Goal: Use online tool/utility: Use online tool/utility

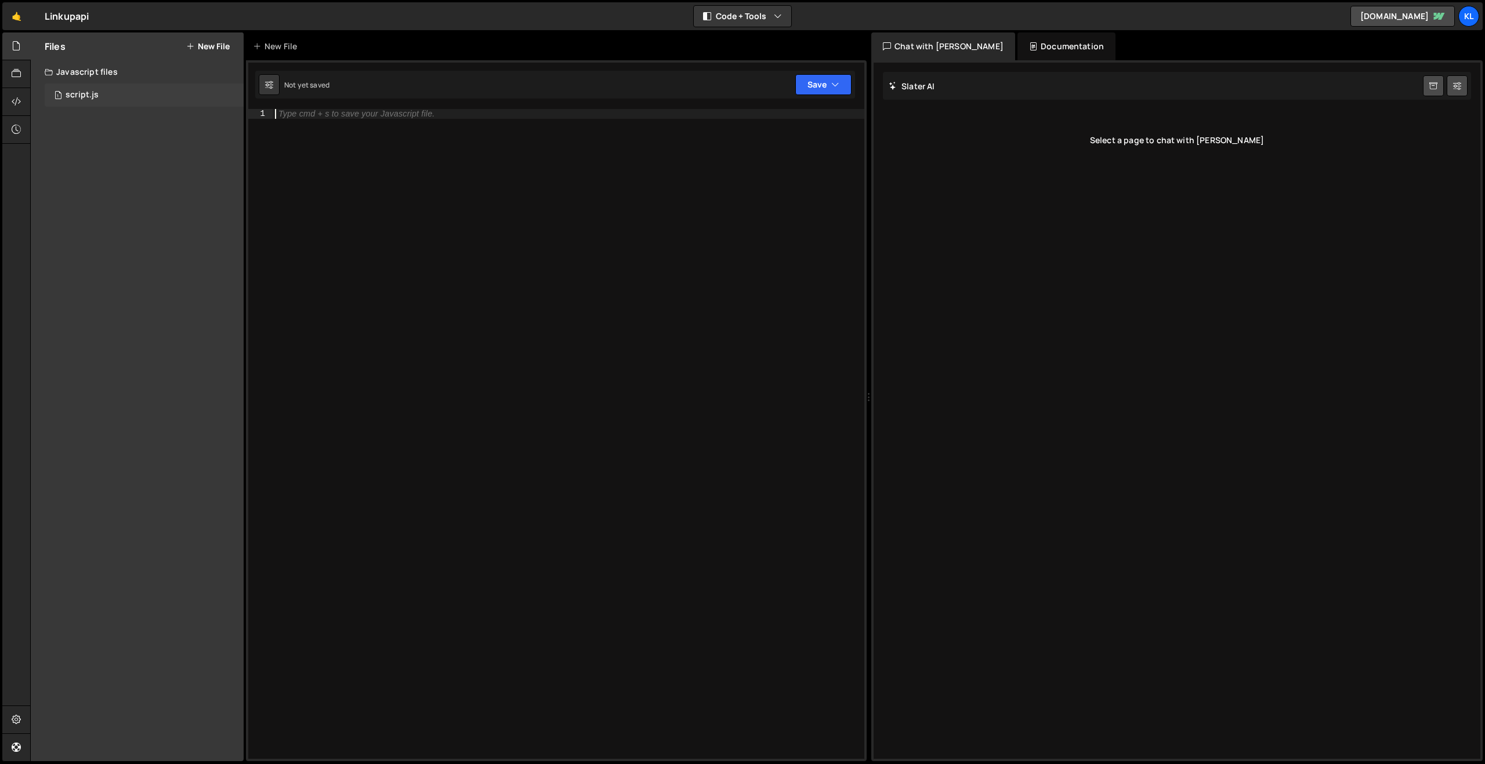
click at [170, 96] on div "1 script.js 0" at bounding box center [144, 95] width 199 height 23
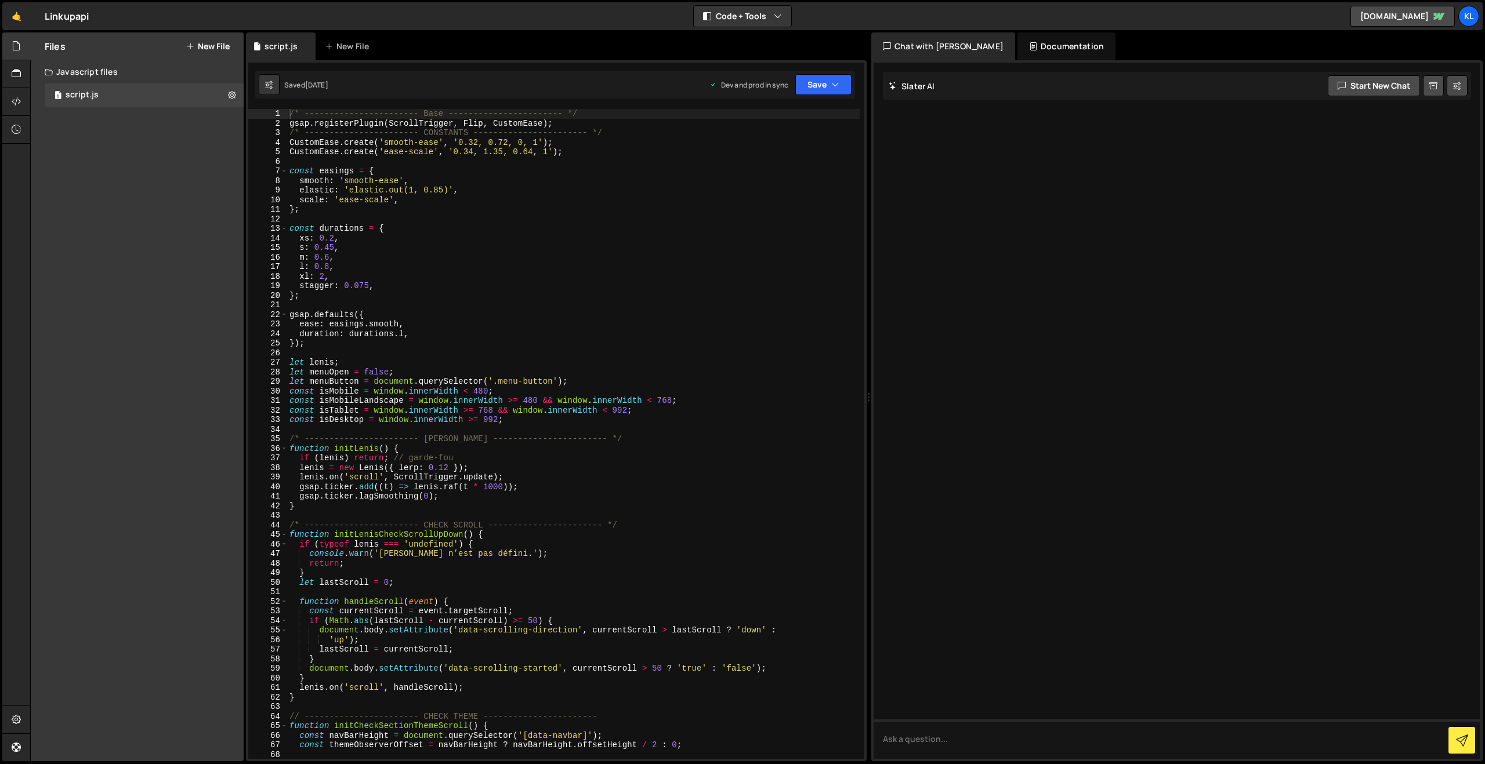
click at [511, 198] on div "/* ----------------------- Base ----------------------- */ gsap . registerPlugi…" at bounding box center [573, 443] width 572 height 669
type textarea "}"
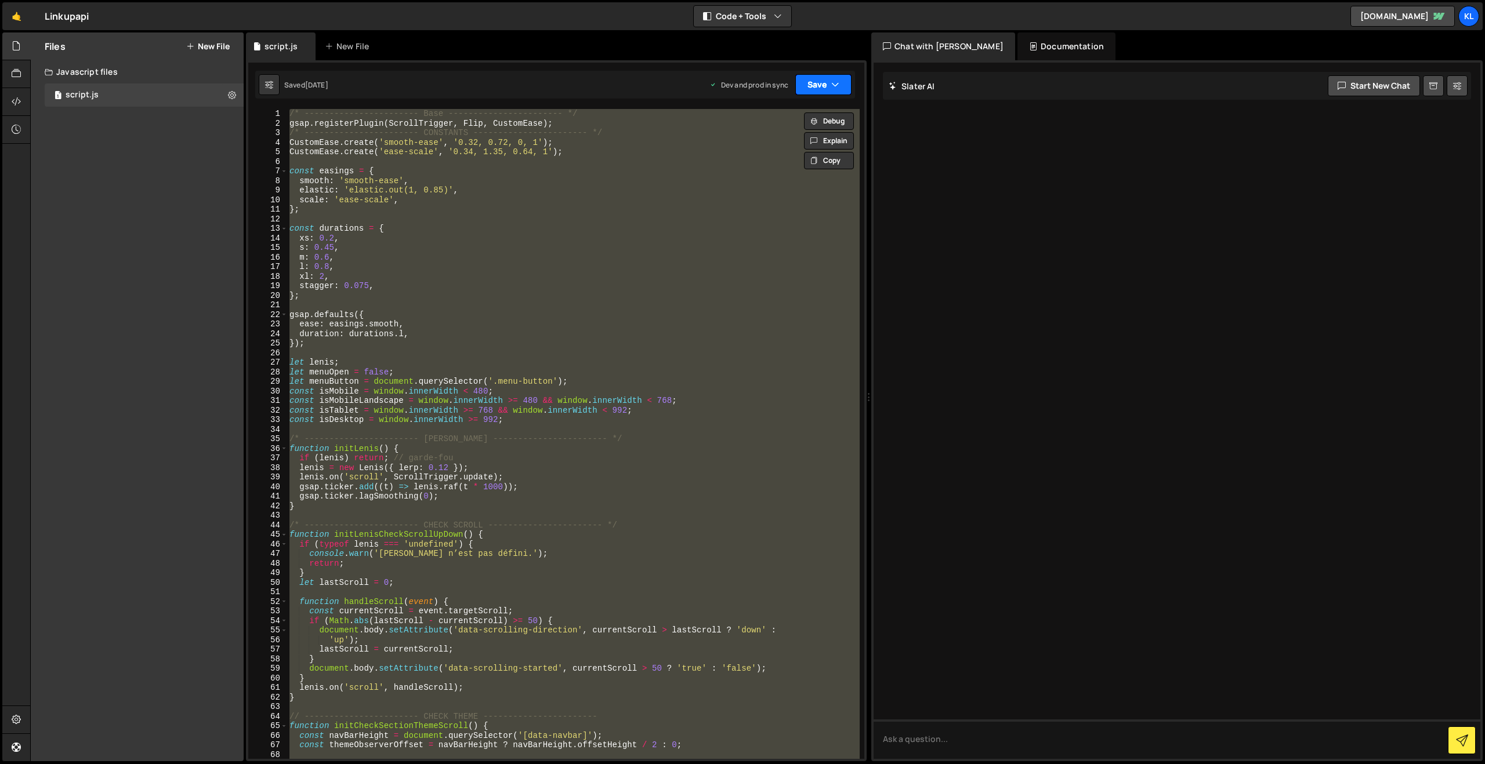
paste textarea
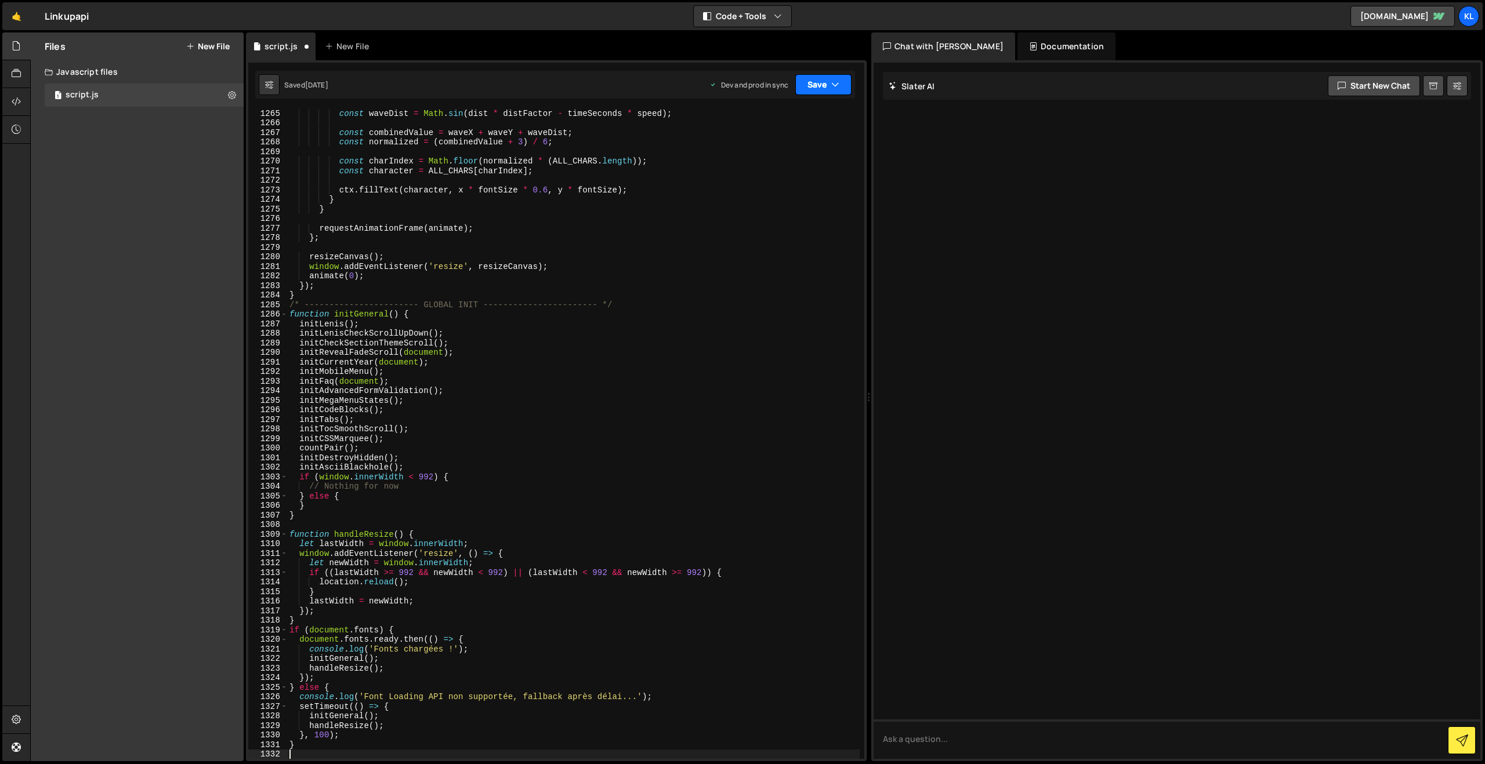
click at [814, 79] on button "Save" at bounding box center [823, 84] width 56 height 21
click at [744, 162] on div "Saved [DATE]" at bounding box center [784, 164] width 121 height 14
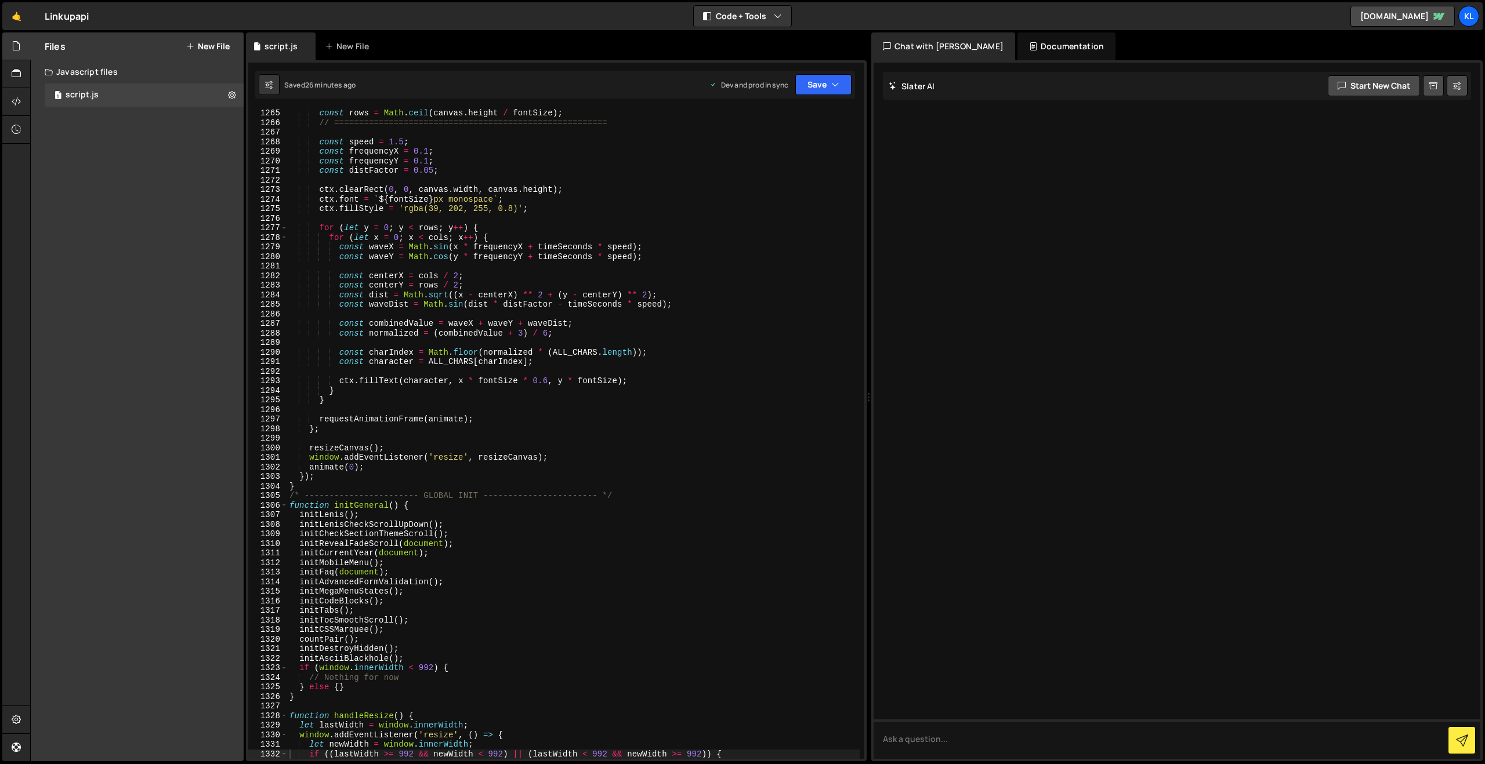
click at [565, 262] on div "const rows = Math . ceil ( canvas . height / fontSize ) ; // ==================…" at bounding box center [573, 442] width 572 height 669
type textarea "}"
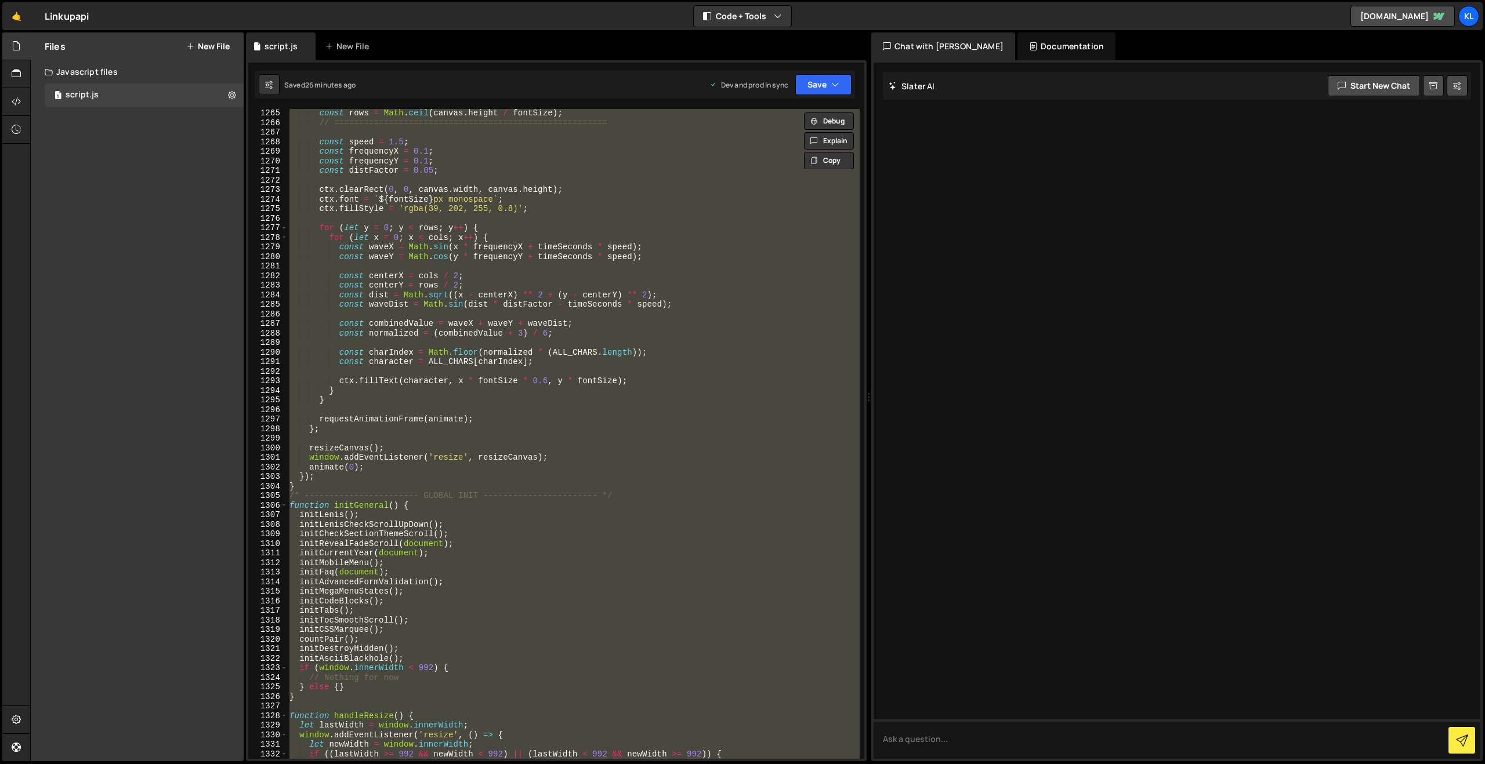
paste textarea
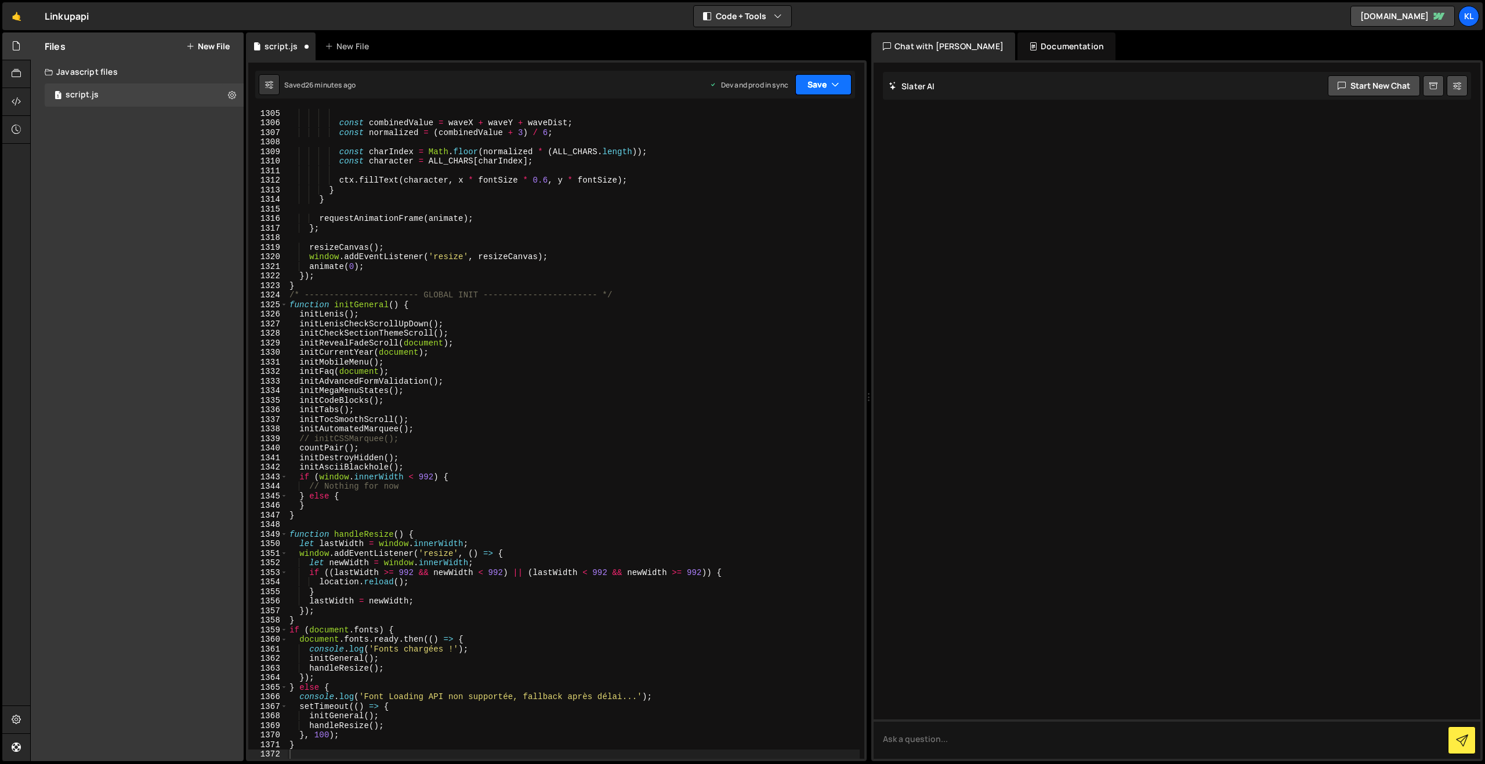
click at [817, 90] on button "Save" at bounding box center [823, 84] width 56 height 21
click at [755, 157] on div "Saved 26 minutes ago" at bounding box center [784, 164] width 121 height 14
